Goal: Entertainment & Leisure: Consume media (video, audio)

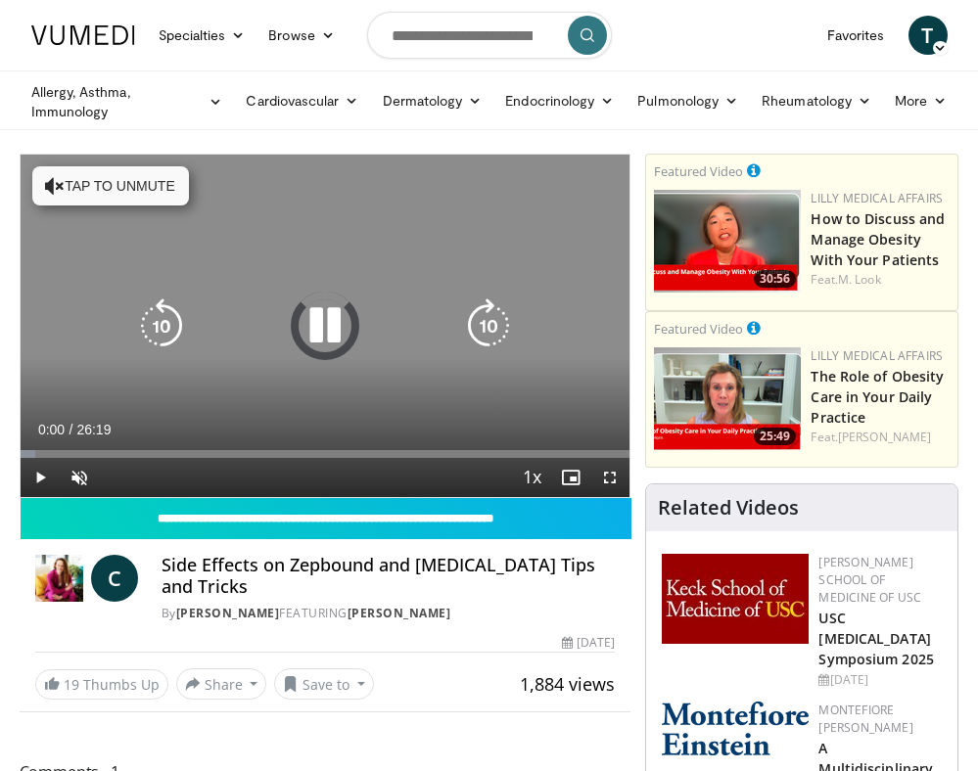
click at [90, 191] on button "Tap to unmute" at bounding box center [110, 185] width 157 height 39
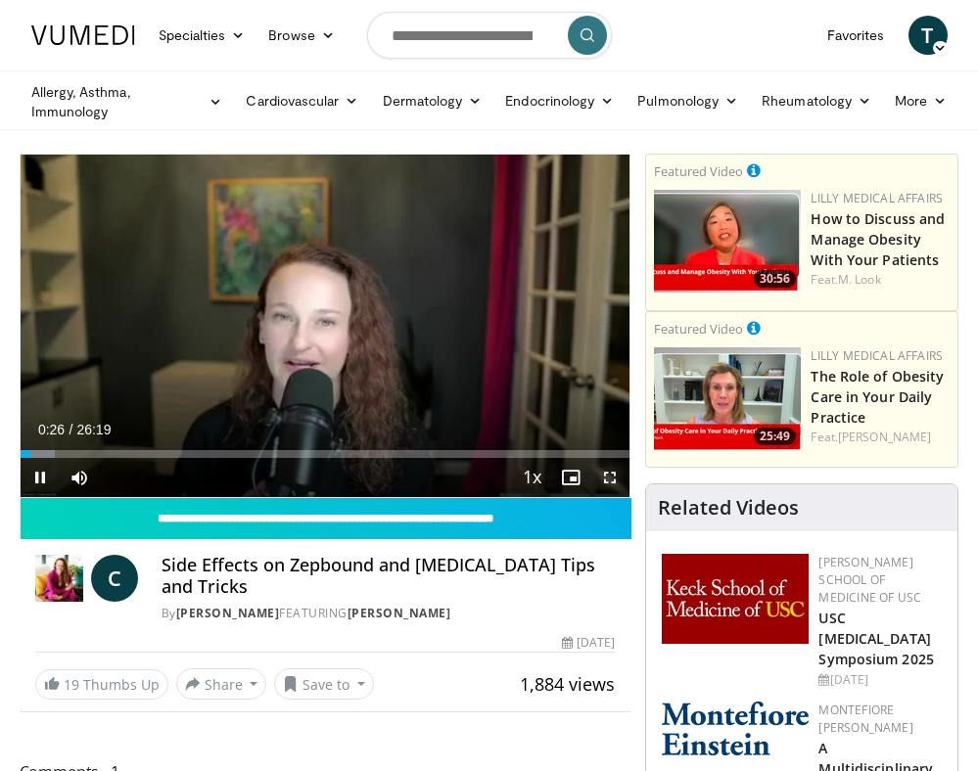
click at [604, 473] on span "Video Player" at bounding box center [609, 477] width 39 height 39
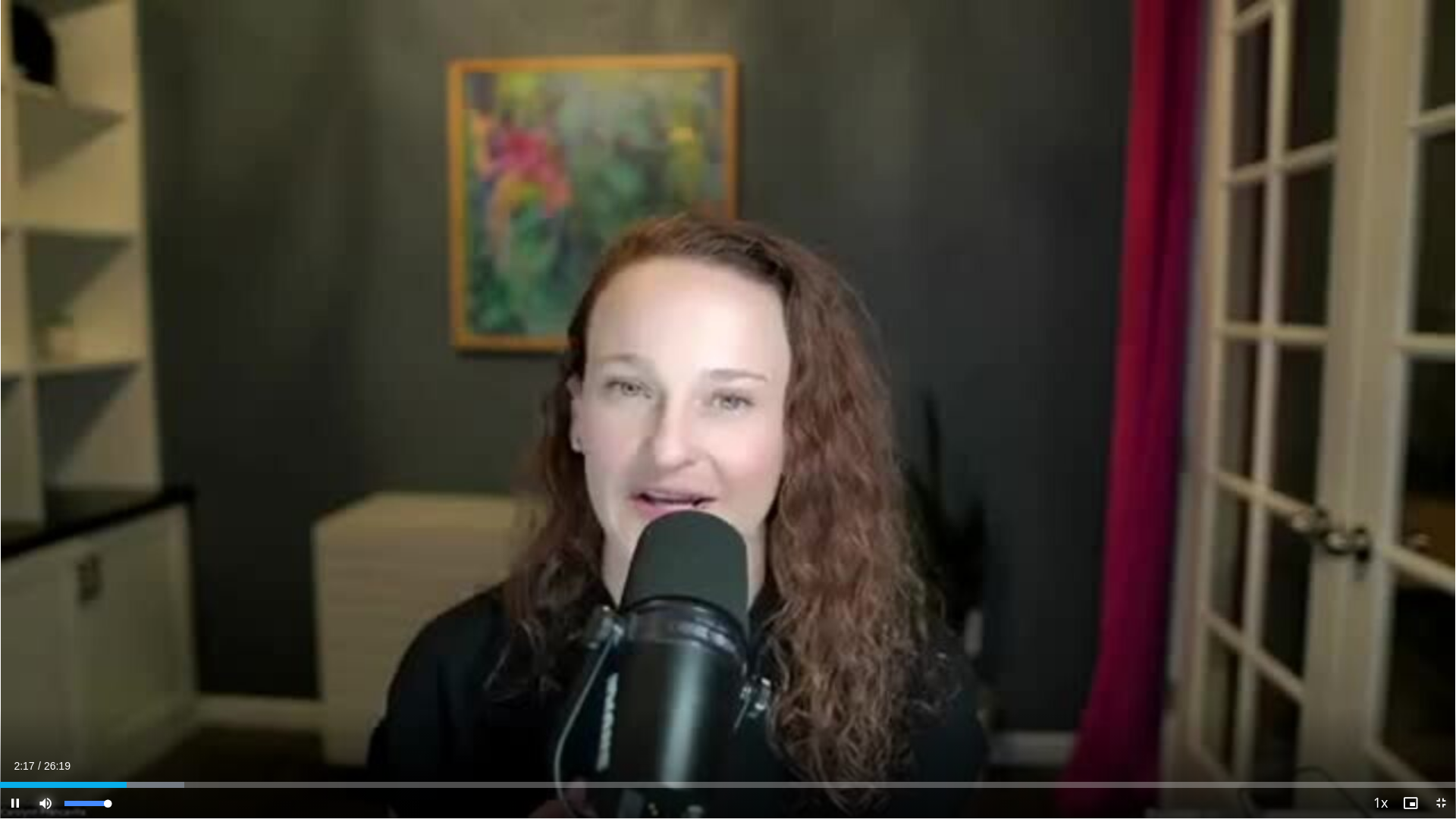
click at [46, 597] on span "Video Player" at bounding box center [45, 803] width 30 height 30
click at [50, 597] on span "Video Player" at bounding box center [45, 803] width 30 height 30
click at [115, 597] on div "Mute 100%" at bounding box center [83, 803] width 106 height 30
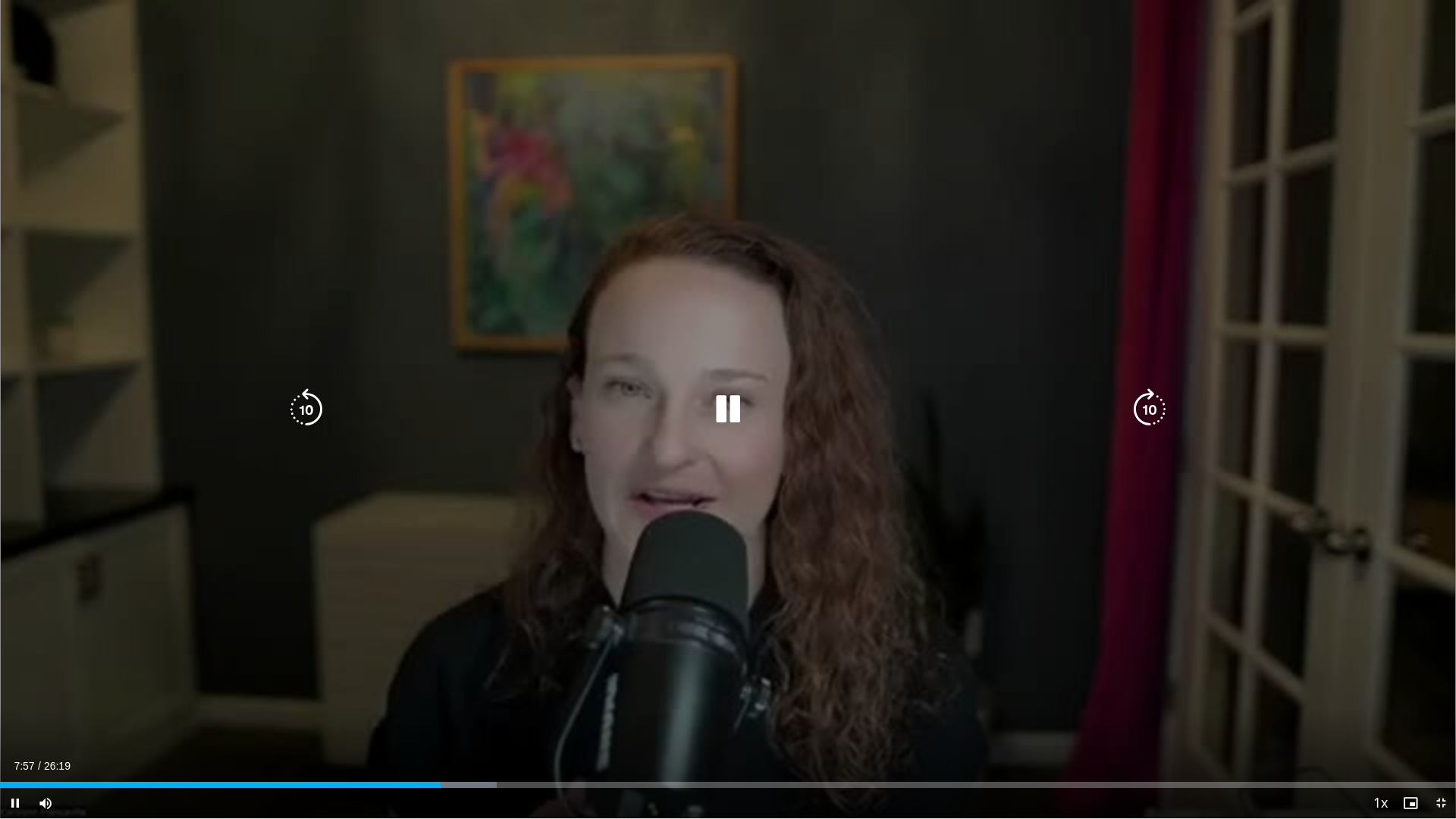
click at [304, 411] on icon "Video Player" at bounding box center [306, 409] width 43 height 43
